Goal: Task Accomplishment & Management: Use online tool/utility

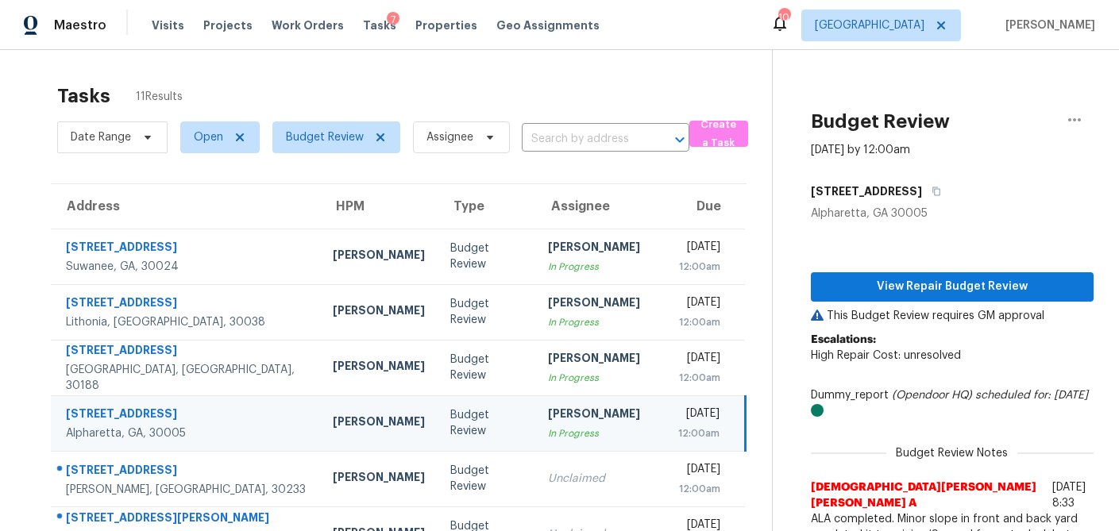
scroll to position [168, 0]
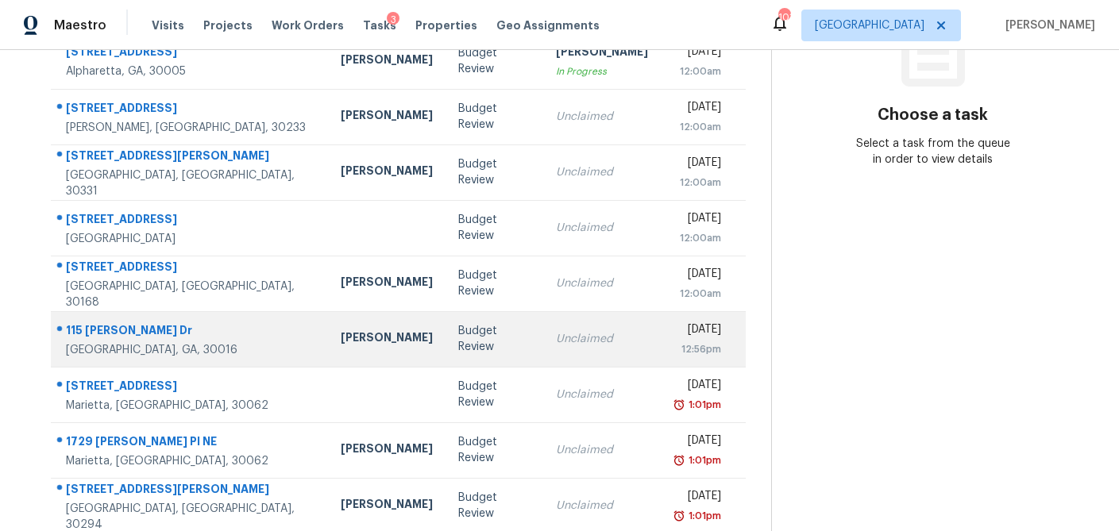
scroll to position [260, 0]
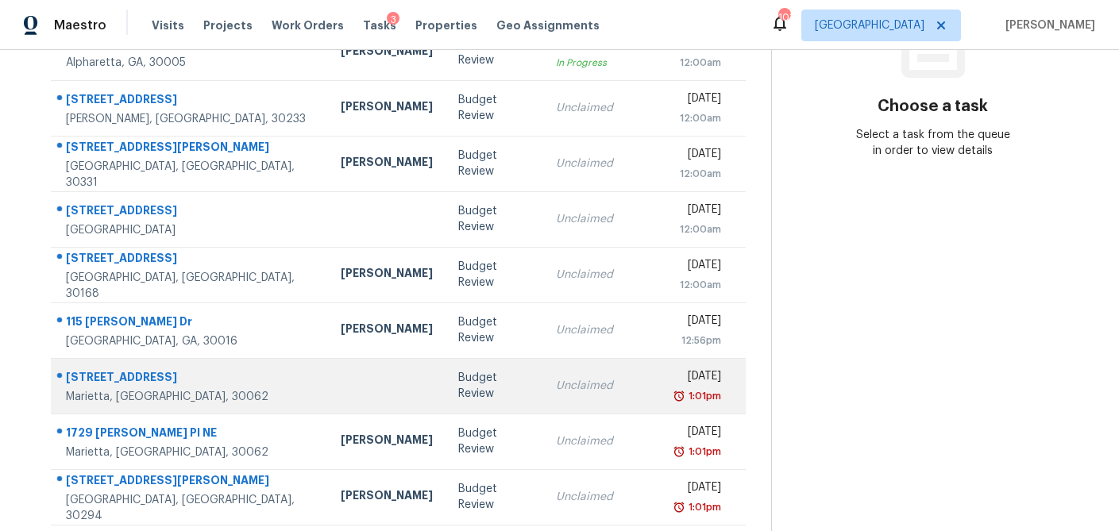
click at [556, 391] on div "Unclaimed" at bounding box center [602, 386] width 92 height 16
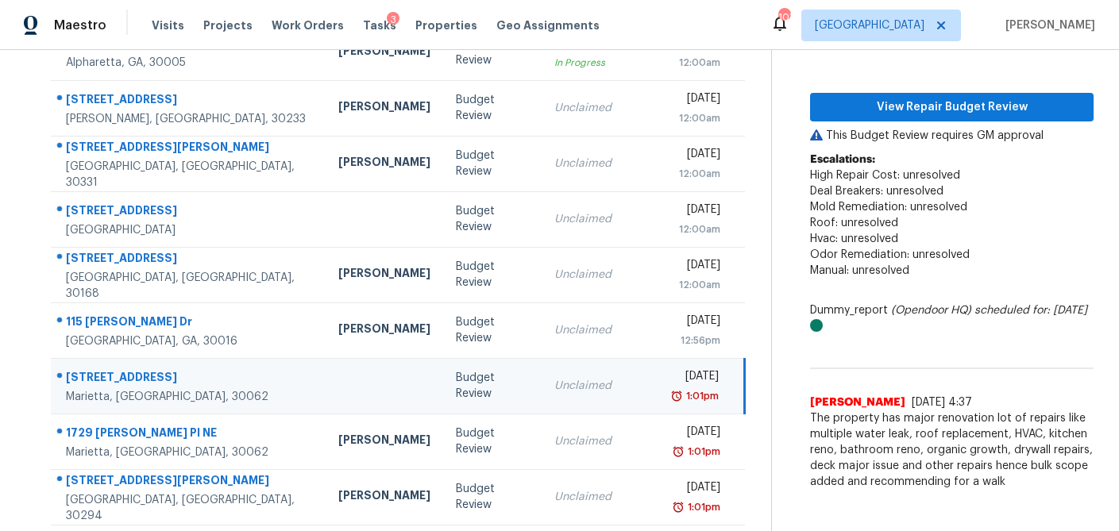
scroll to position [176, 0]
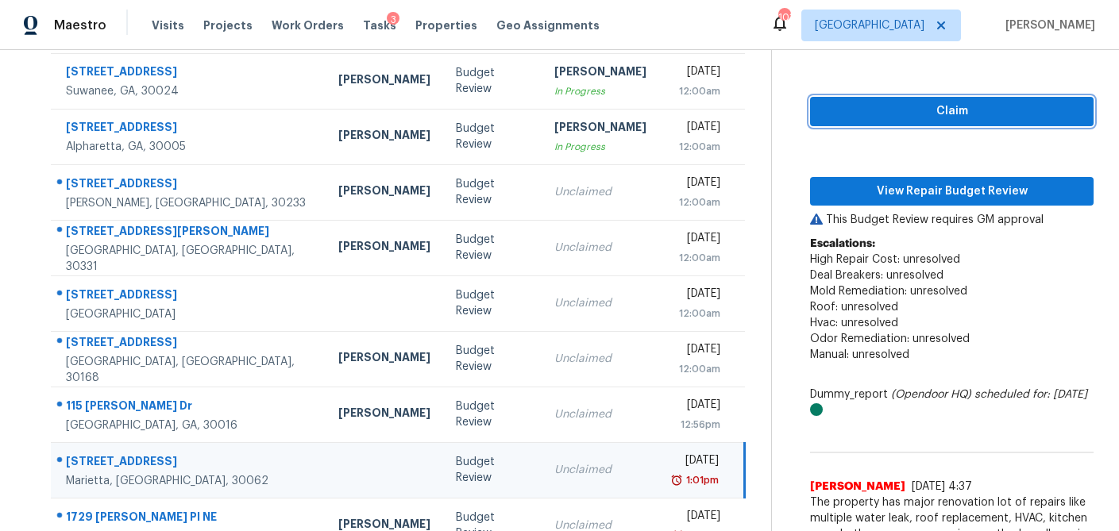
click at [932, 124] on button "Claim" at bounding box center [952, 111] width 284 height 29
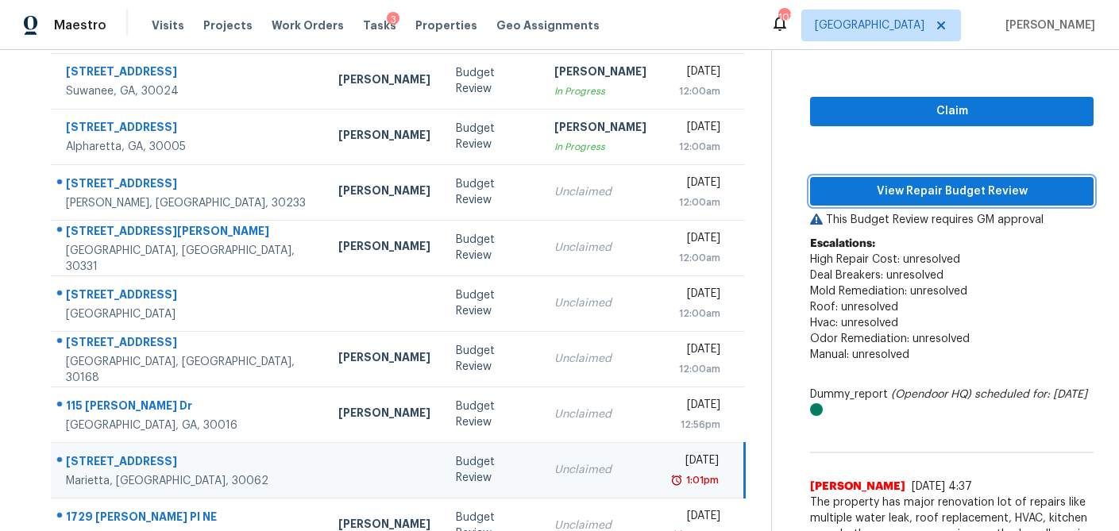
click at [912, 188] on span "View Repair Budget Review" at bounding box center [952, 192] width 258 height 20
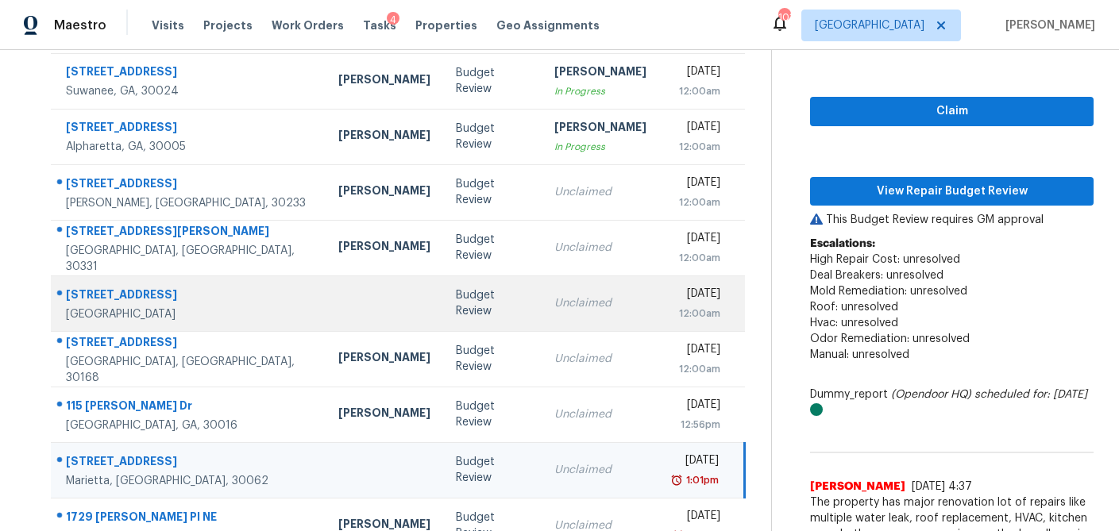
scroll to position [295, 0]
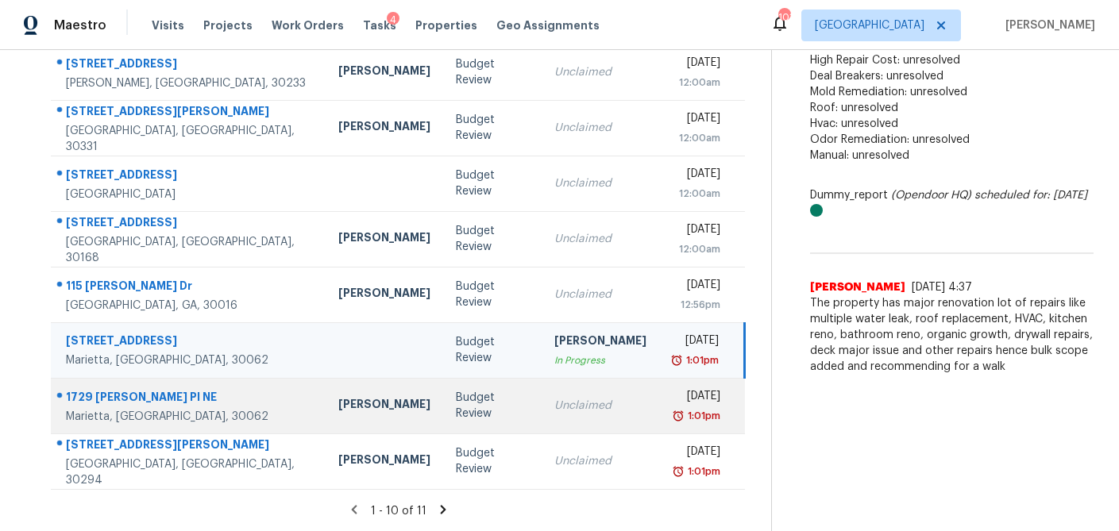
click at [542, 415] on td "Unclaimed" at bounding box center [601, 406] width 118 height 56
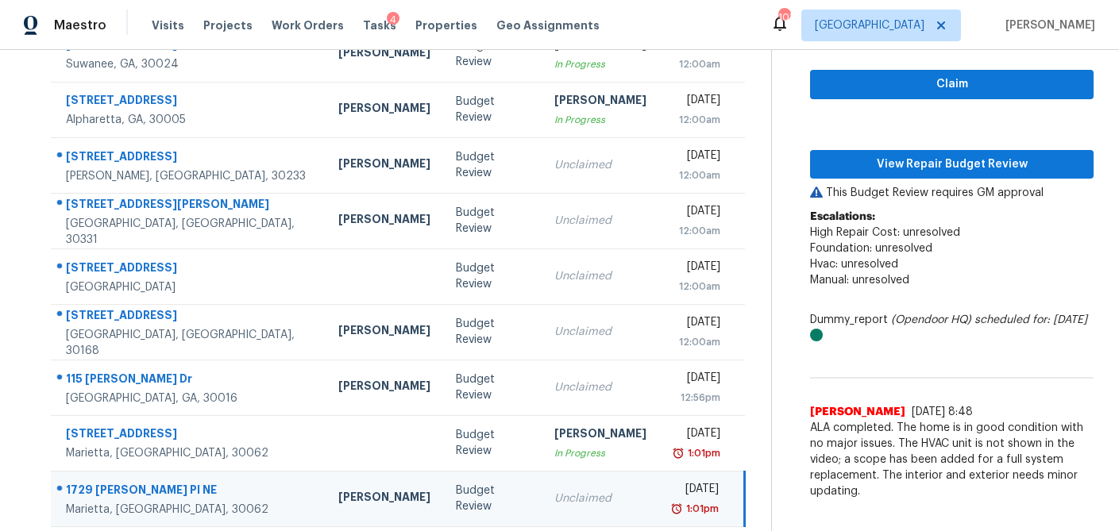
scroll to position [192, 0]
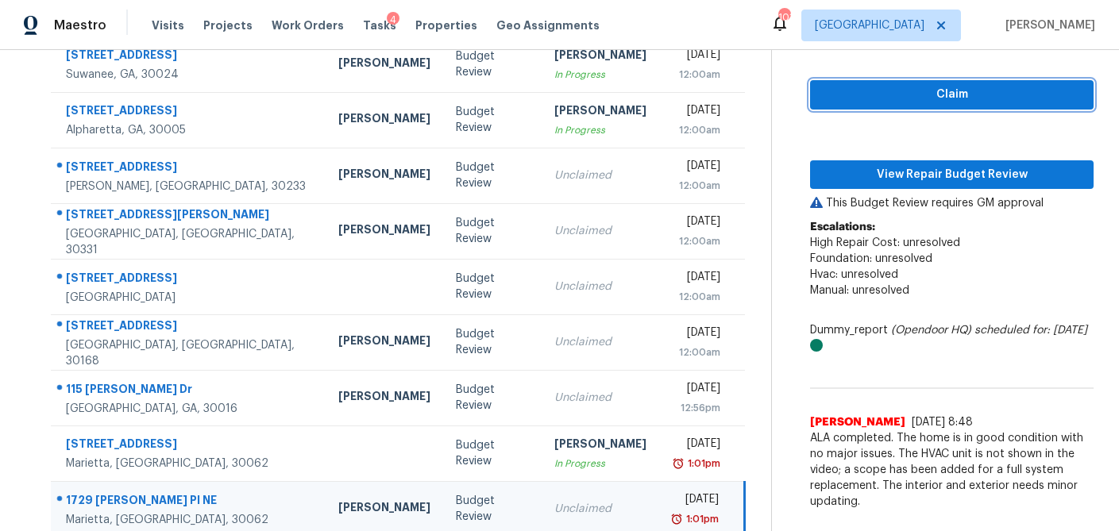
click at [946, 99] on span "Claim" at bounding box center [952, 95] width 258 height 20
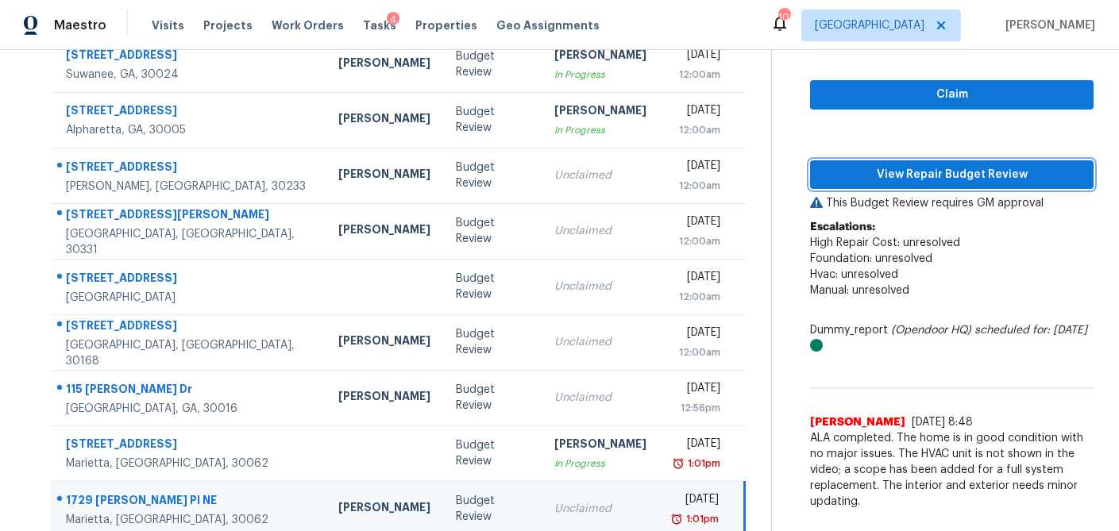
click at [929, 172] on span "View Repair Budget Review" at bounding box center [952, 175] width 258 height 20
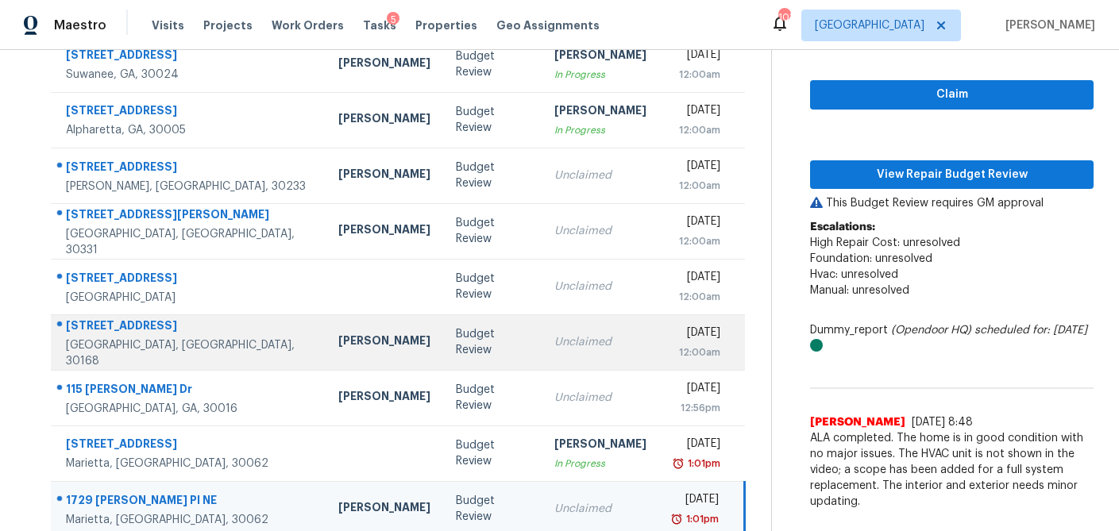
scroll to position [295, 0]
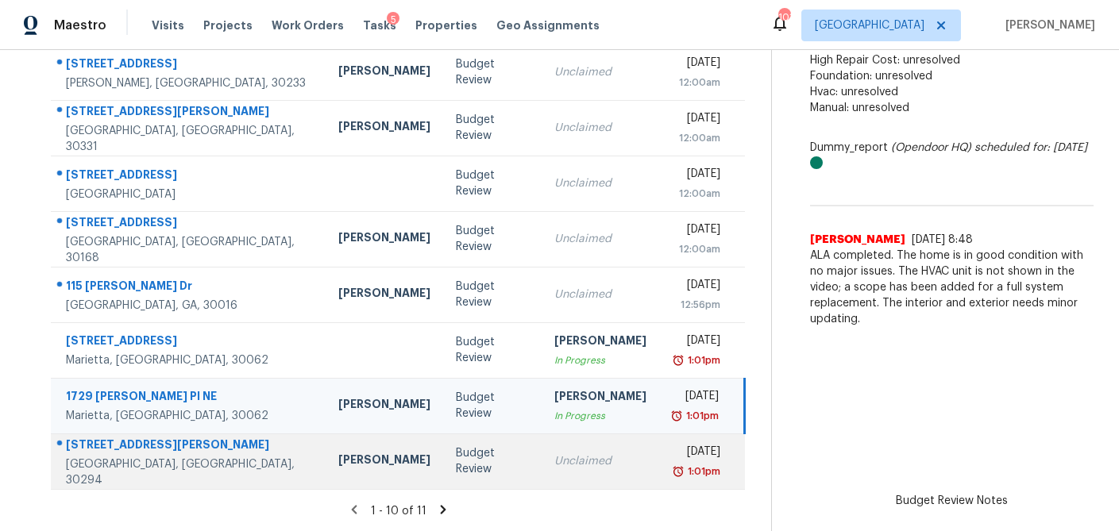
click at [453, 469] on td "Budget Review" at bounding box center [492, 462] width 98 height 56
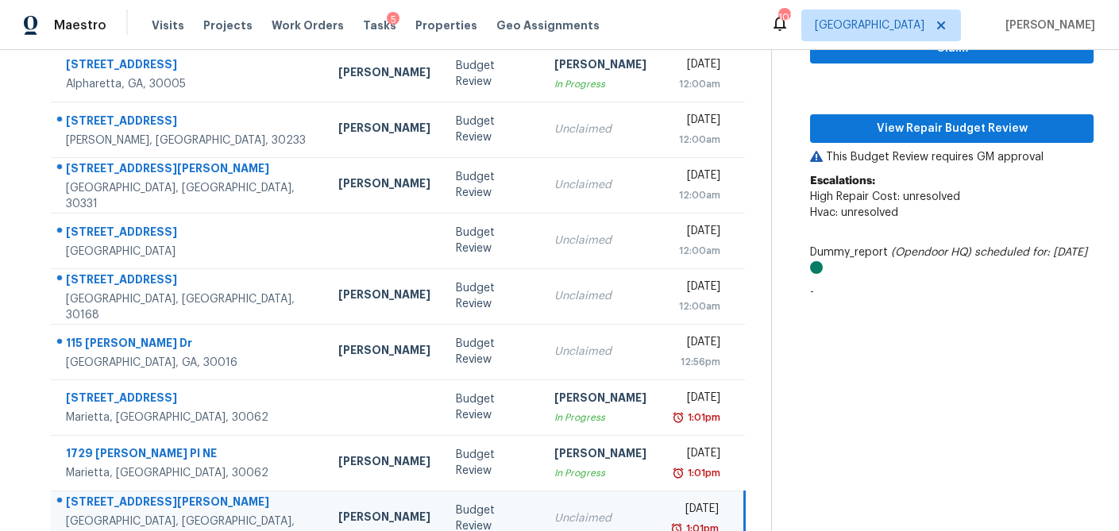
scroll to position [235, 0]
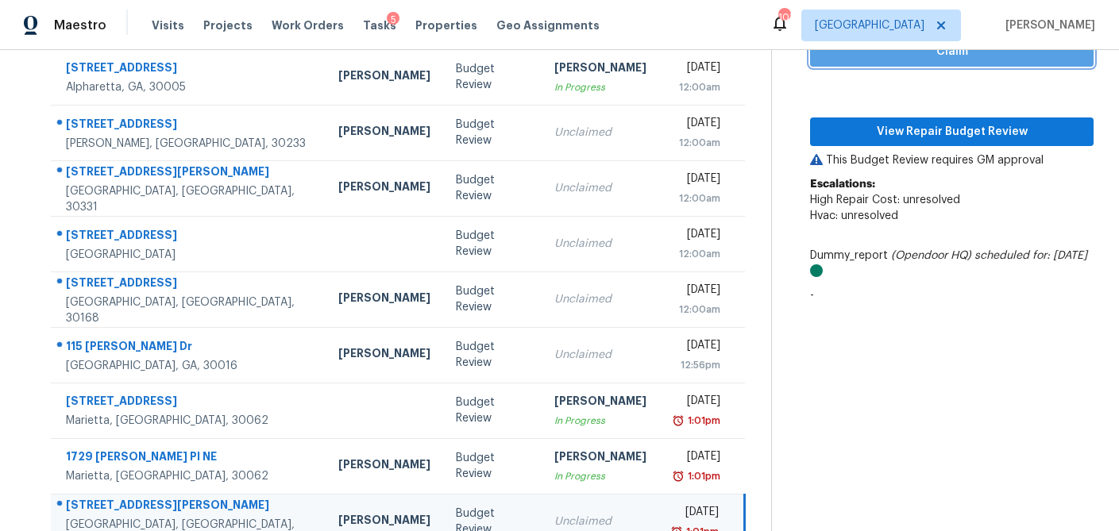
drag, startPoint x: 965, startPoint y: 62, endPoint x: 955, endPoint y: 81, distance: 21.7
click at [965, 62] on button "Claim" at bounding box center [952, 51] width 284 height 29
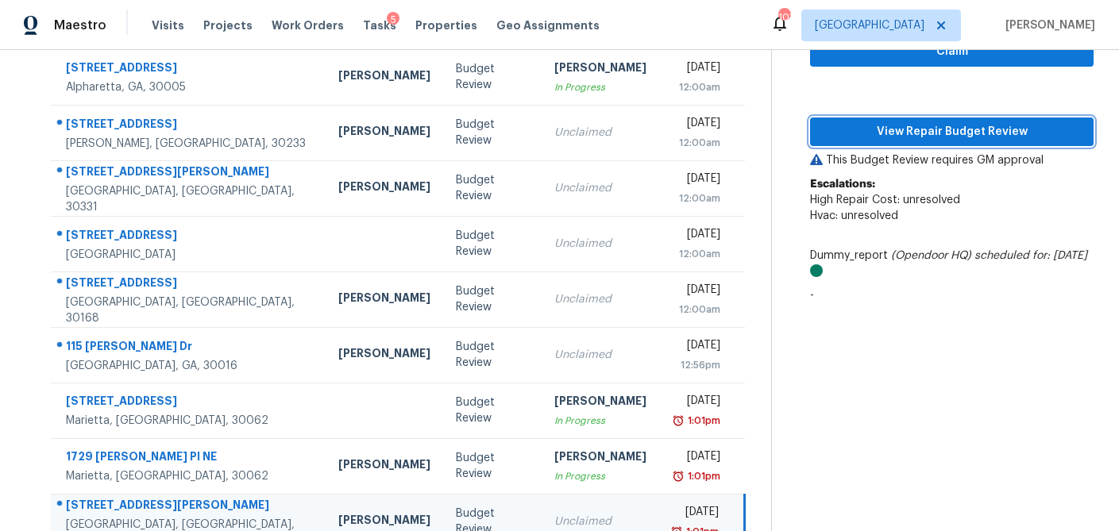
click at [951, 122] on span "View Repair Budget Review" at bounding box center [952, 132] width 258 height 20
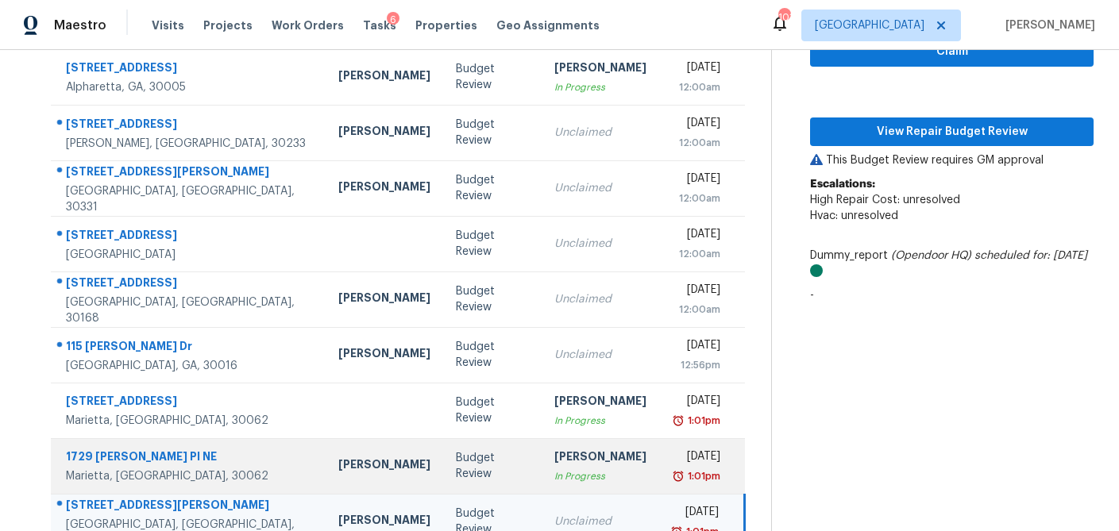
scroll to position [295, 0]
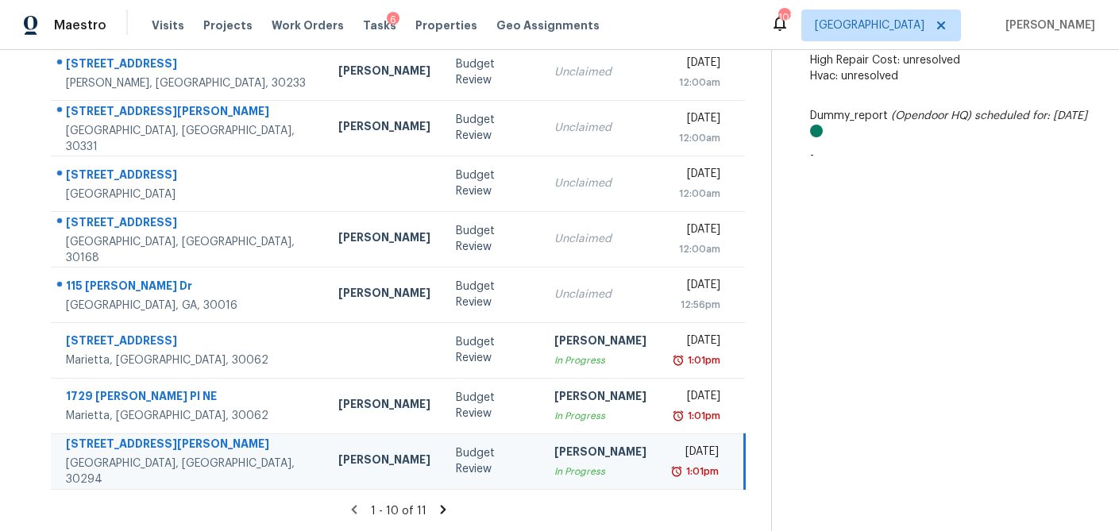
click at [436, 510] on icon at bounding box center [443, 510] width 14 height 14
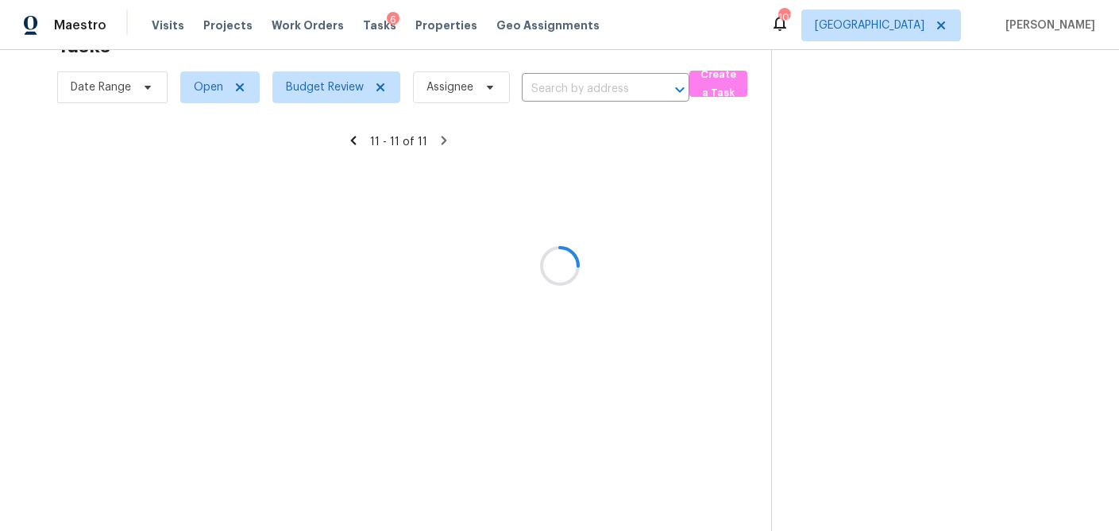
scroll to position [50, 0]
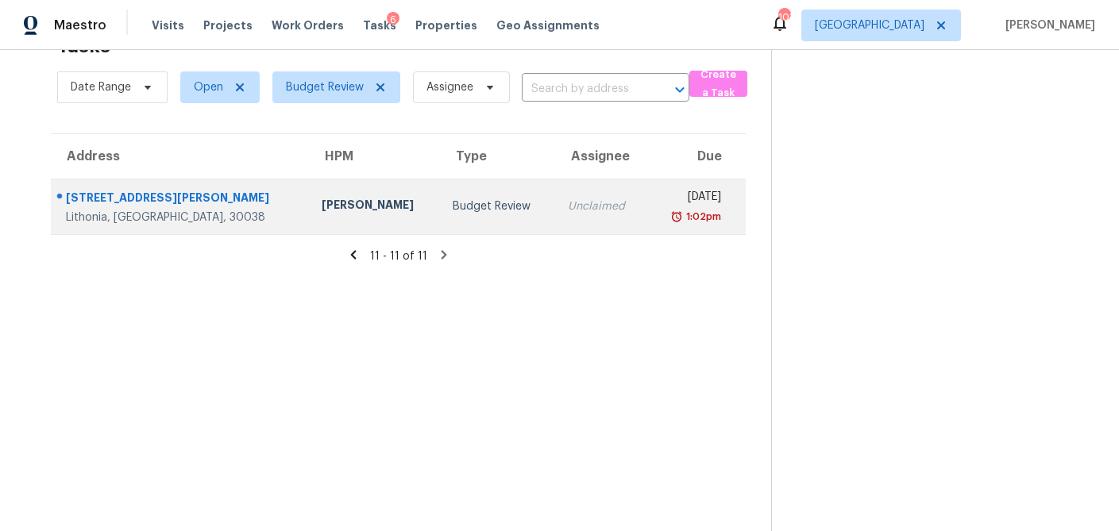
click at [440, 217] on td "Budget Review" at bounding box center [497, 207] width 115 height 56
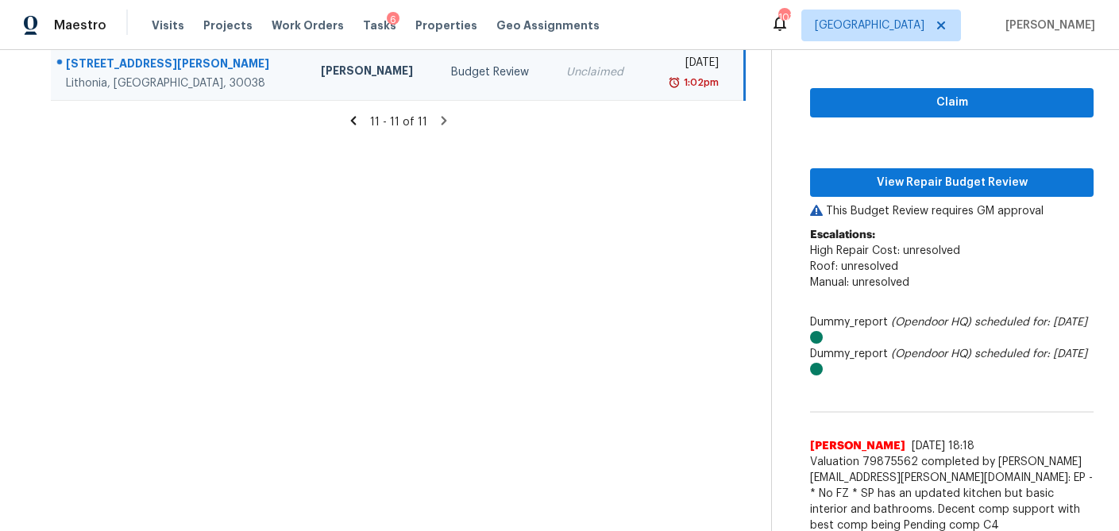
scroll to position [185, 0]
click at [929, 99] on span "Claim" at bounding box center [952, 102] width 258 height 20
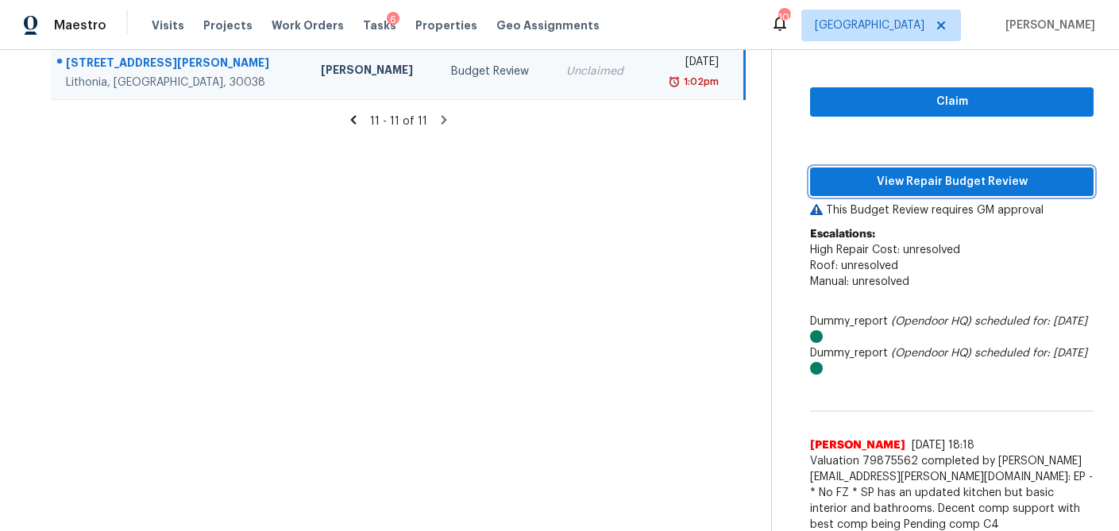
click at [898, 188] on span "View Repair Budget Review" at bounding box center [952, 182] width 258 height 20
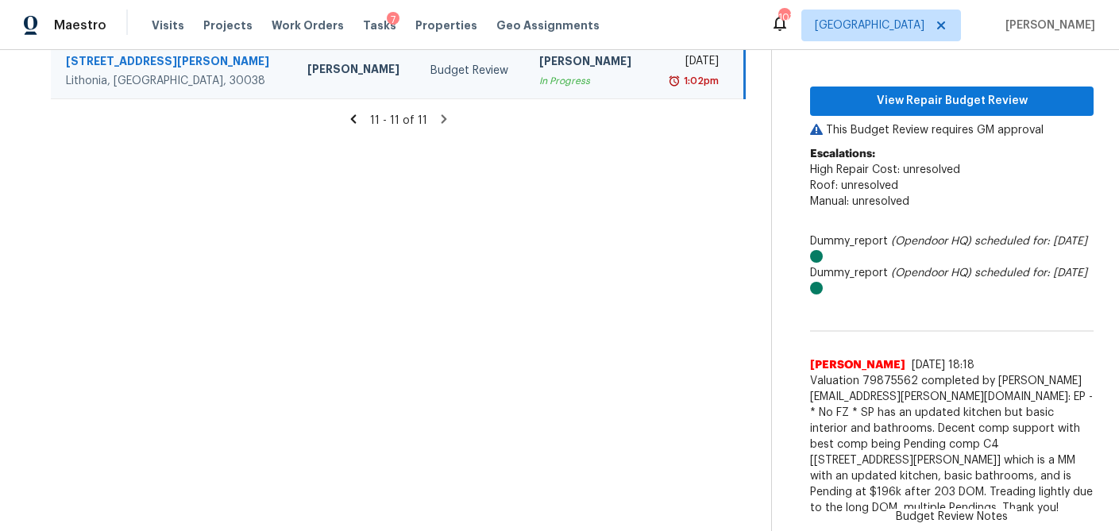
click at [356, 122] on icon at bounding box center [353, 118] width 6 height 9
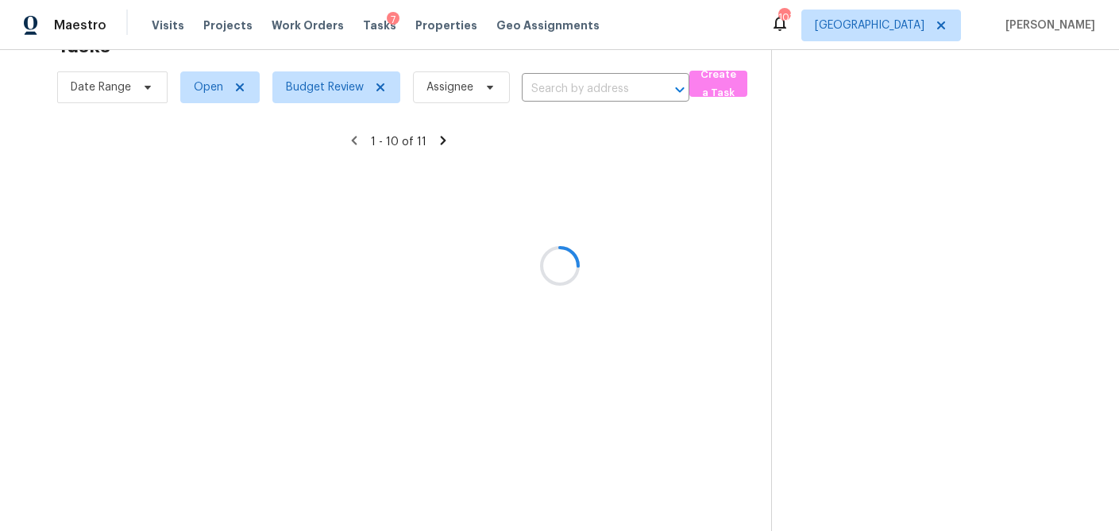
scroll to position [186, 0]
